Goal: Information Seeking & Learning: Learn about a topic

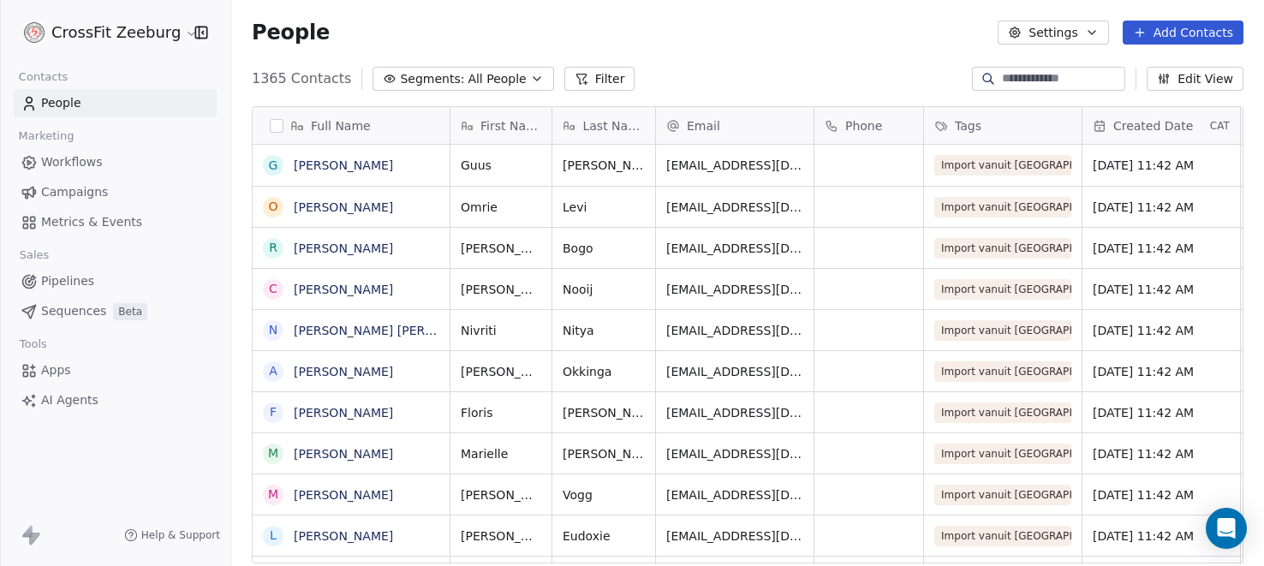
click at [69, 184] on span "Campaigns" at bounding box center [74, 192] width 67 height 18
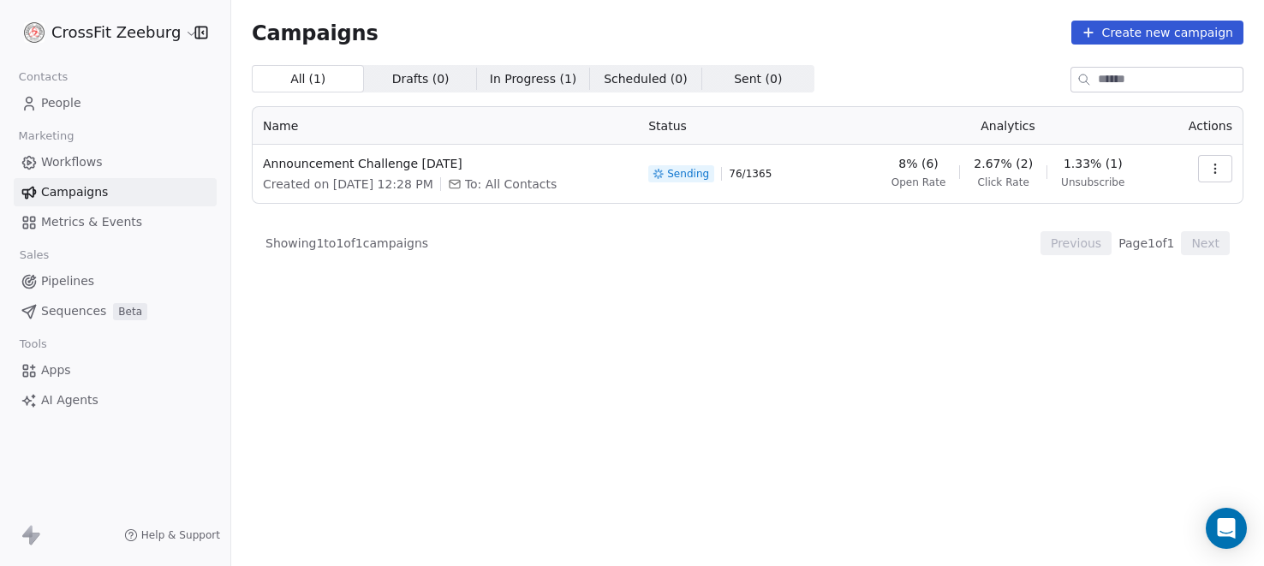
click at [1093, 159] on span "1.33% (1)" at bounding box center [1092, 163] width 59 height 17
click at [1208, 168] on icon "button" at bounding box center [1215, 169] width 14 height 14
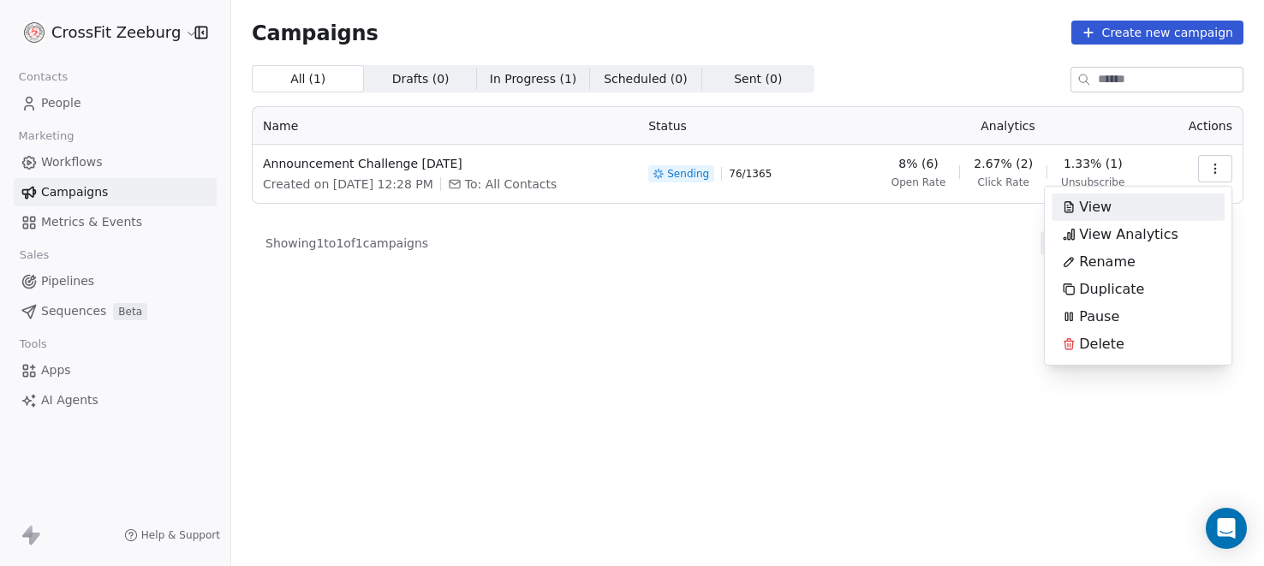
click at [1145, 232] on span "View Analytics" at bounding box center [1128, 234] width 99 height 21
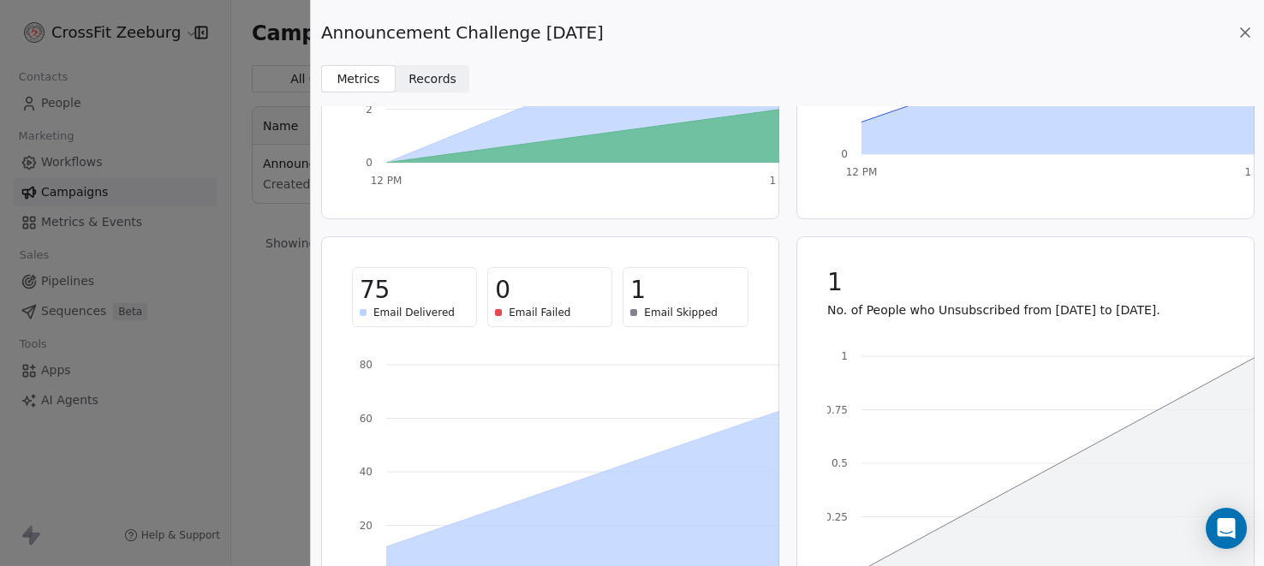
scroll to position [374, 0]
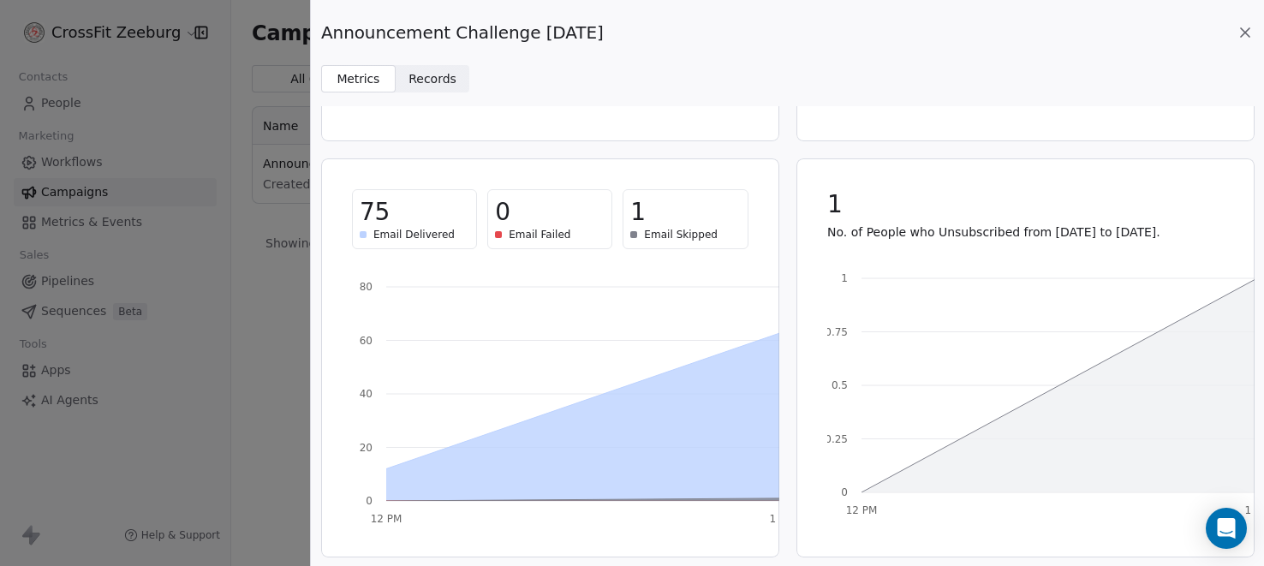
click at [901, 377] on icon "12 PM 1 PM 0 0.25 0.5 0.75 1" at bounding box center [1050, 389] width 447 height 257
click at [1108, 348] on icon "12 PM 1 PM 0 0.25 0.5 0.75 1" at bounding box center [1050, 389] width 447 height 257
click at [1195, 389] on icon at bounding box center [1059, 385] width 396 height 214
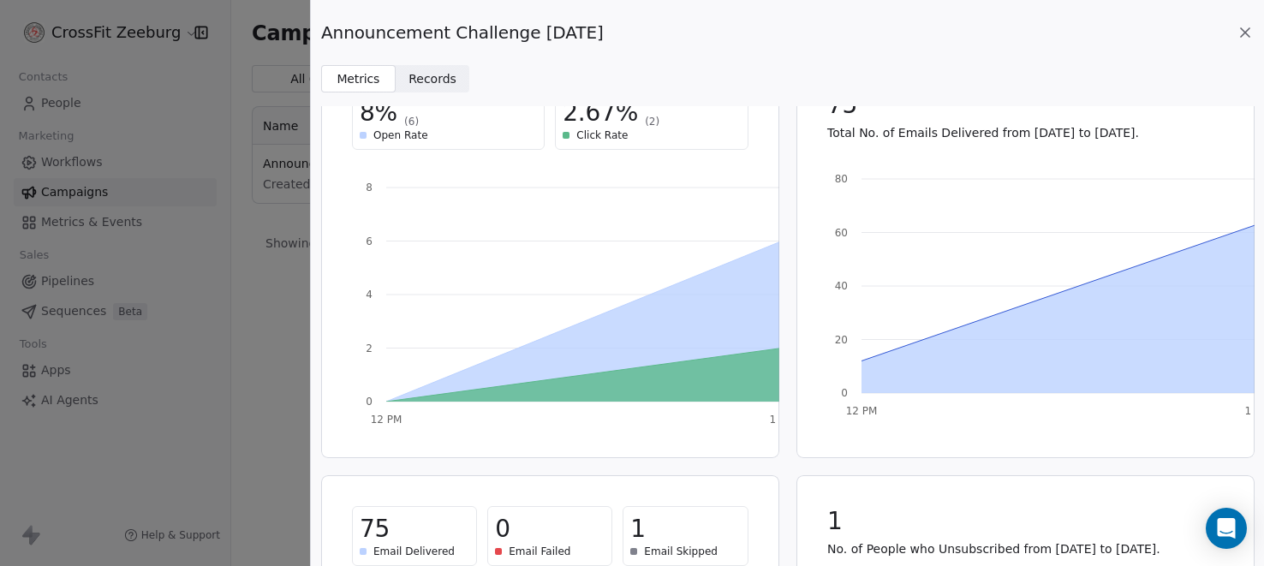
scroll to position [0, 0]
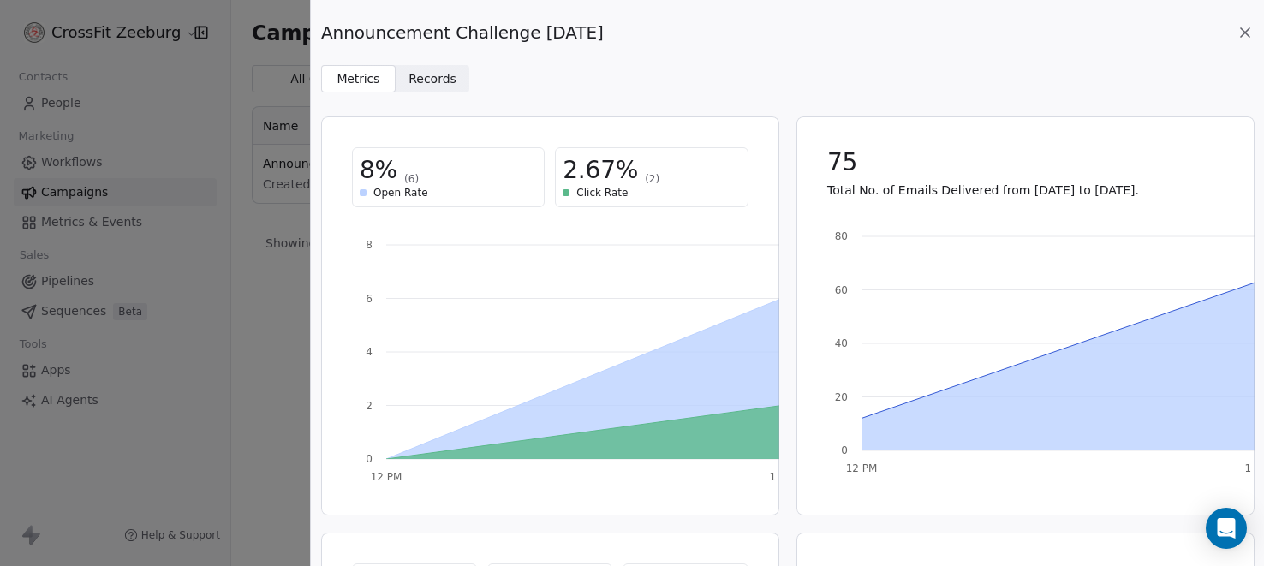
click at [430, 80] on span "Records" at bounding box center [432, 79] width 48 height 18
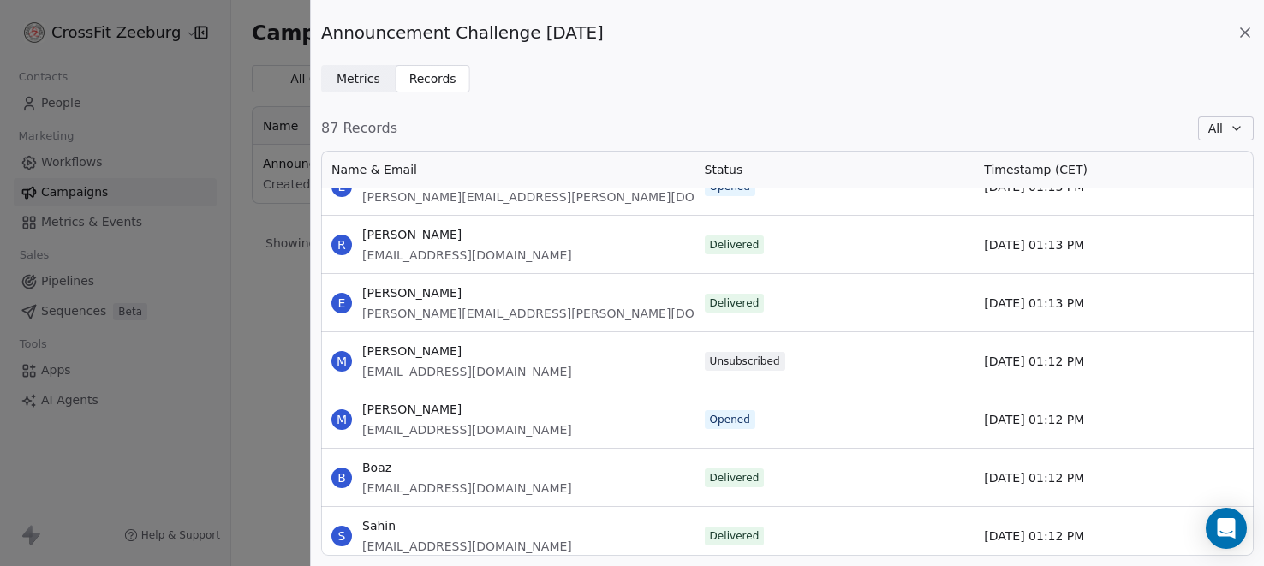
scroll to position [2604, 0]
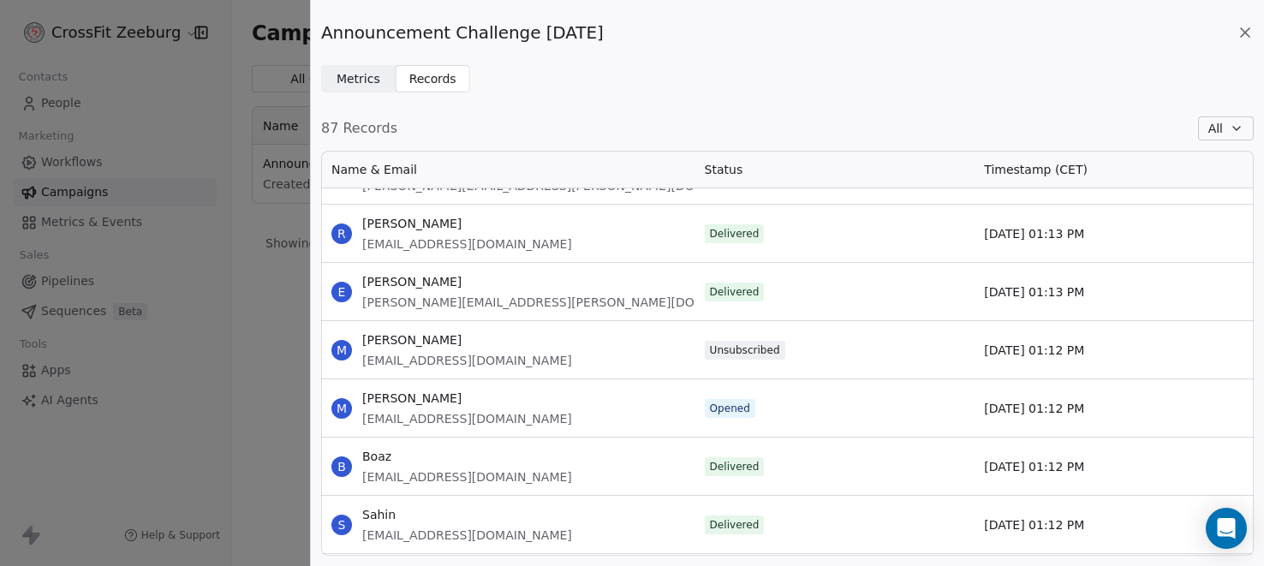
click at [1244, 30] on icon at bounding box center [1244, 32] width 17 height 17
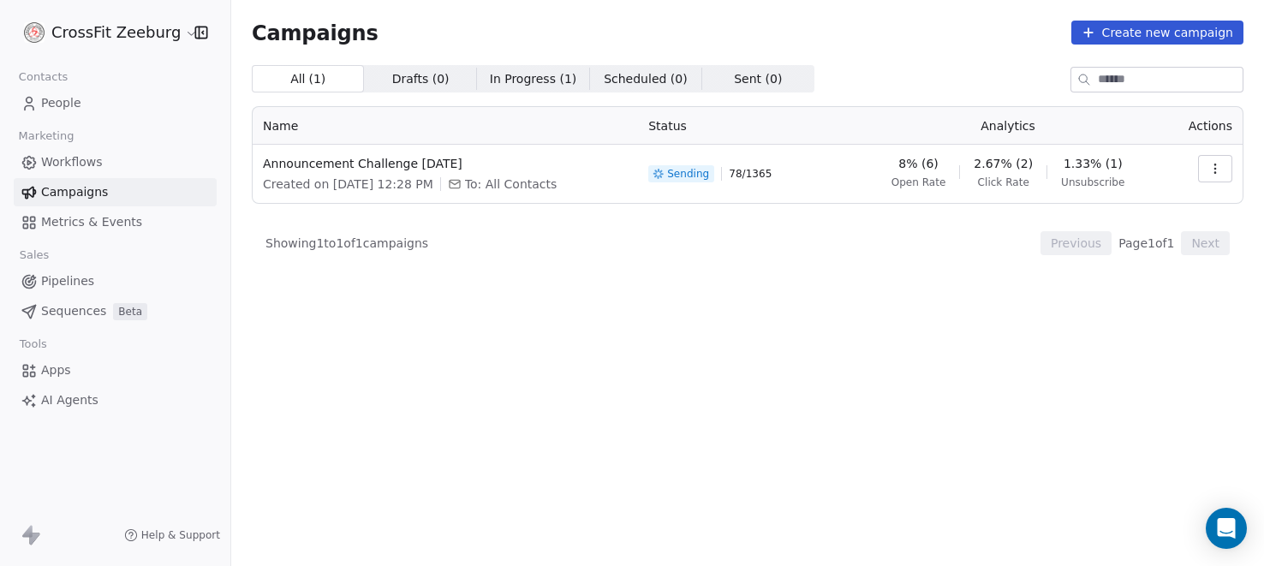
click at [524, 74] on span "In Progress ( 1 )" at bounding box center [533, 79] width 87 height 18
click at [299, 78] on span "All ( 1 )" at bounding box center [308, 79] width 36 height 18
click at [1211, 162] on icon "button" at bounding box center [1215, 169] width 14 height 14
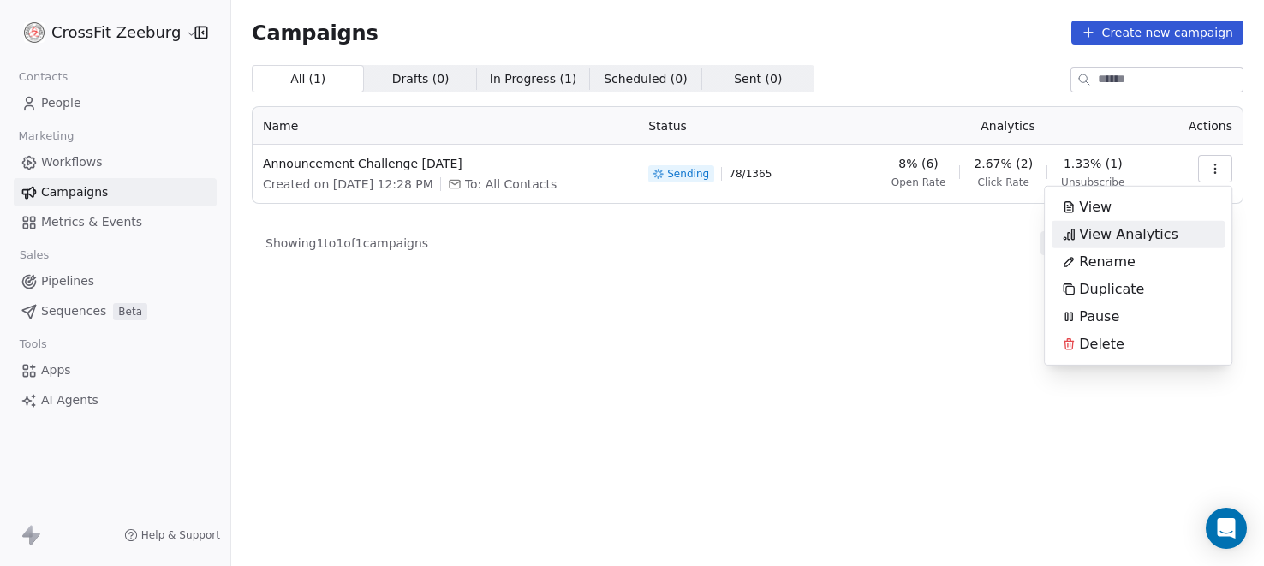
click at [1096, 231] on span "View Analytics" at bounding box center [1128, 234] width 99 height 21
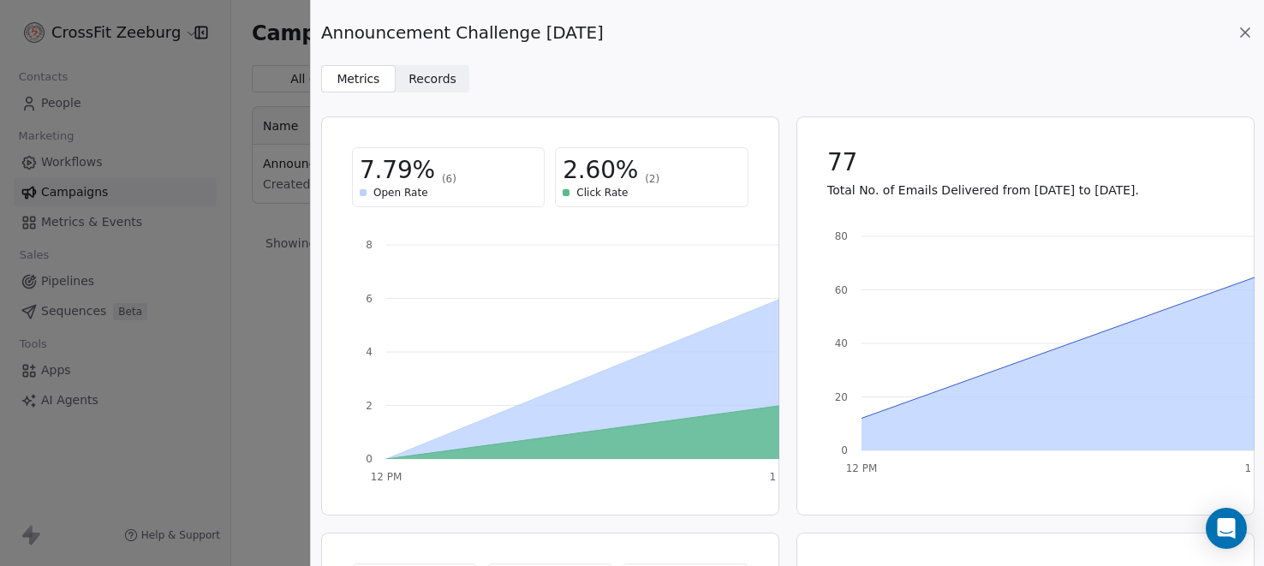
click at [432, 76] on span "Records" at bounding box center [432, 79] width 48 height 18
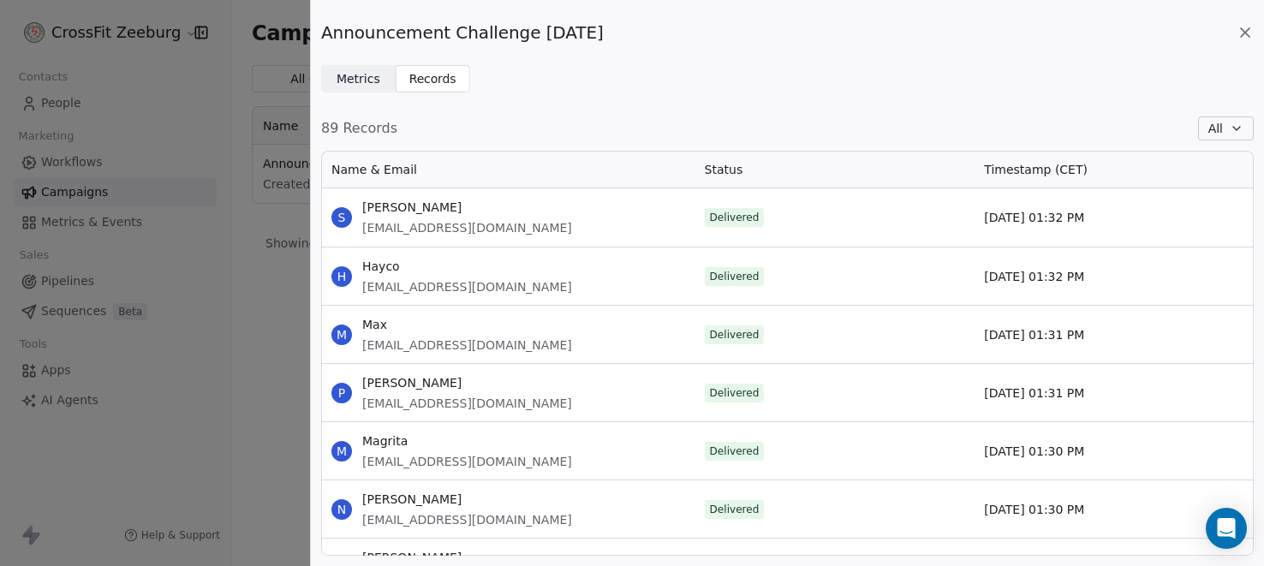
scroll to position [405, 932]
click at [1245, 27] on icon at bounding box center [1244, 32] width 17 height 17
